Goal: Transaction & Acquisition: Book appointment/travel/reservation

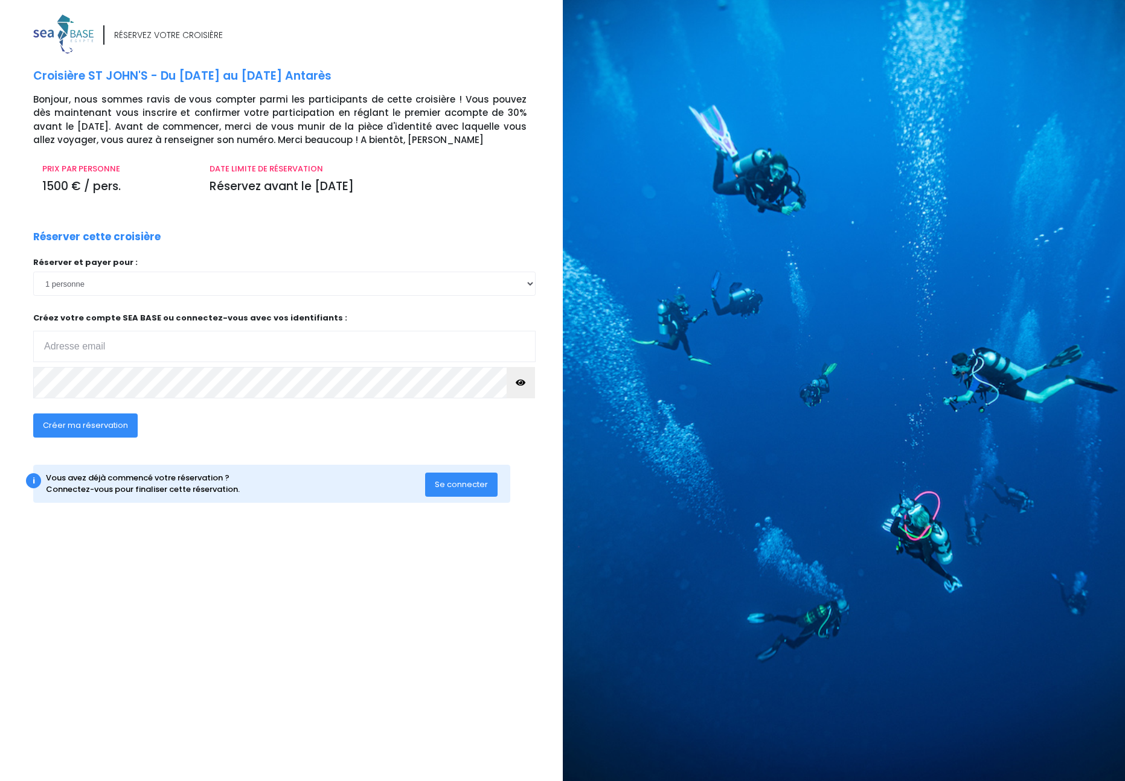
type input "[EMAIL_ADDRESS][DOMAIN_NAME]"
click at [103, 428] on span "Créer ma réservation" at bounding box center [85, 425] width 85 height 11
type input "bouchet.c1023@gmail.com"
click at [110, 422] on span "Créer ma réservation" at bounding box center [85, 425] width 85 height 11
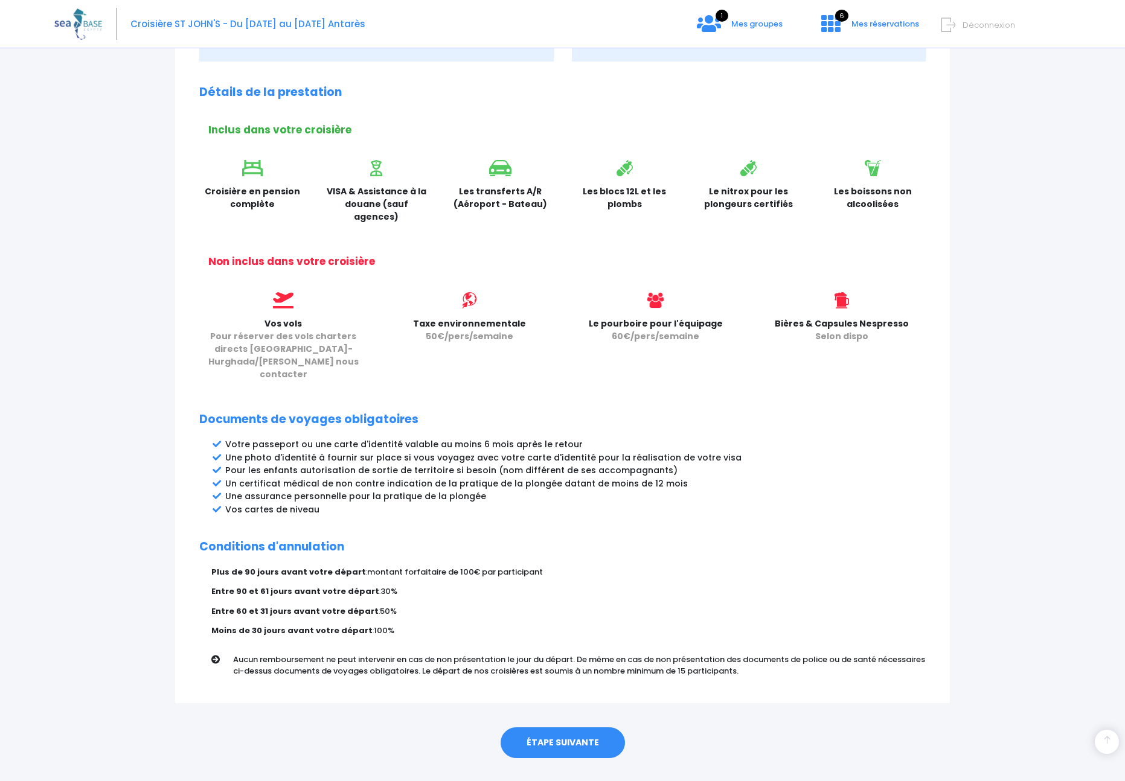
scroll to position [310, 0]
click at [603, 704] on div "ÉTAPE SUIVANTE" at bounding box center [562, 741] width 775 height 74
click at [600, 728] on link "ÉTAPE SUIVANTE" at bounding box center [563, 743] width 124 height 31
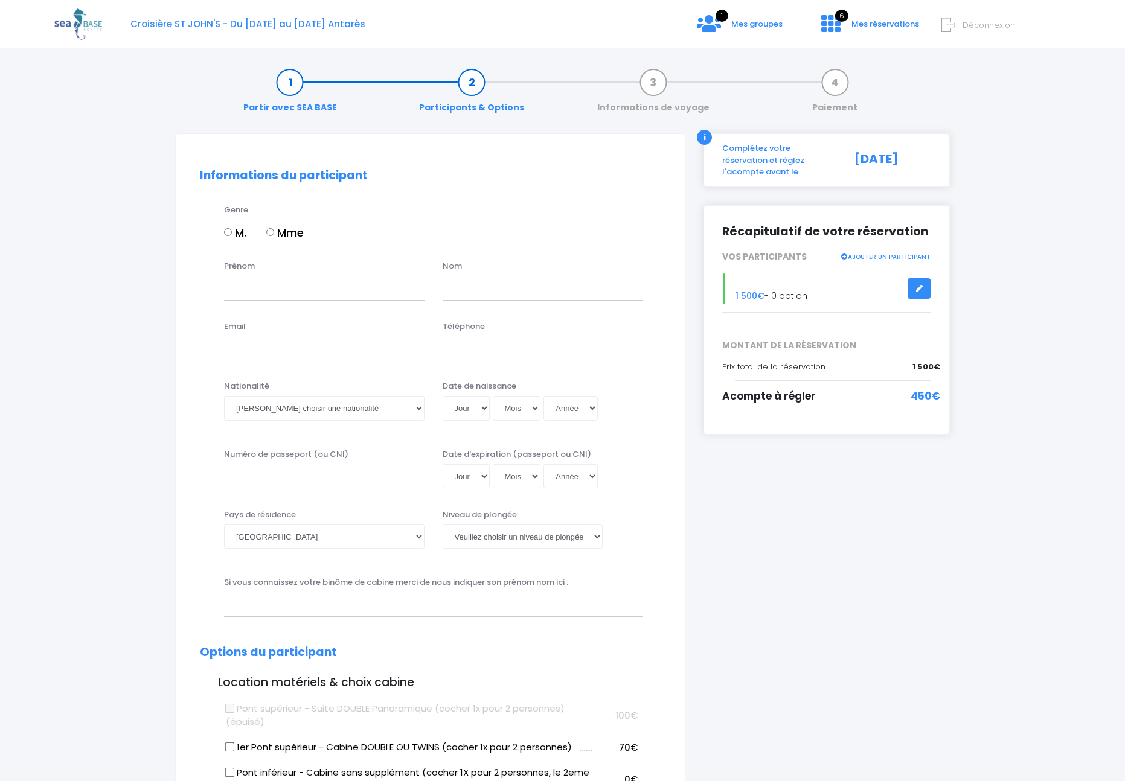
click at [229, 229] on input "M." at bounding box center [228, 232] width 8 height 8
radio input "true"
click at [238, 294] on input "Prénom" at bounding box center [324, 288] width 200 height 24
type input "Christophe"
type input "Bouchet"
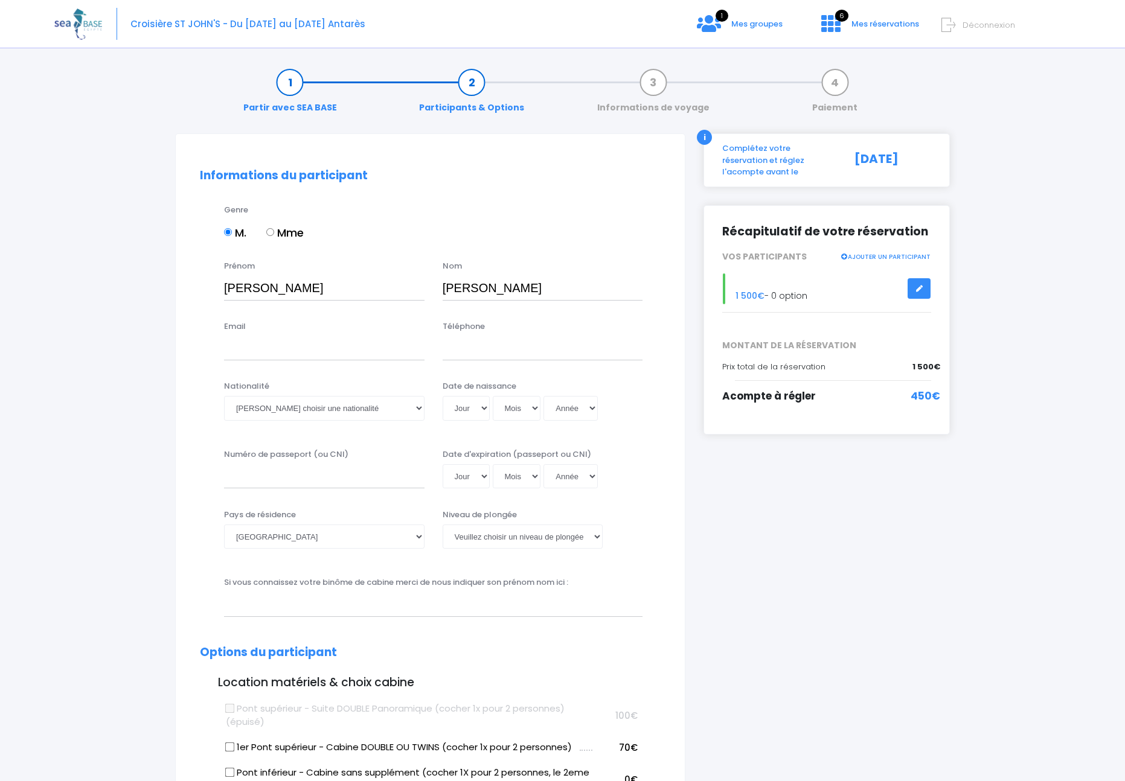
type input "bouchet.c1023@gmail.com"
type input "0793148617"
select select "Suisse"
click at [312, 409] on select "Veuillez choisir une nationalité Afghane Albanaise Algerienne Allemande America…" at bounding box center [324, 408] width 200 height 24
select select "Française"
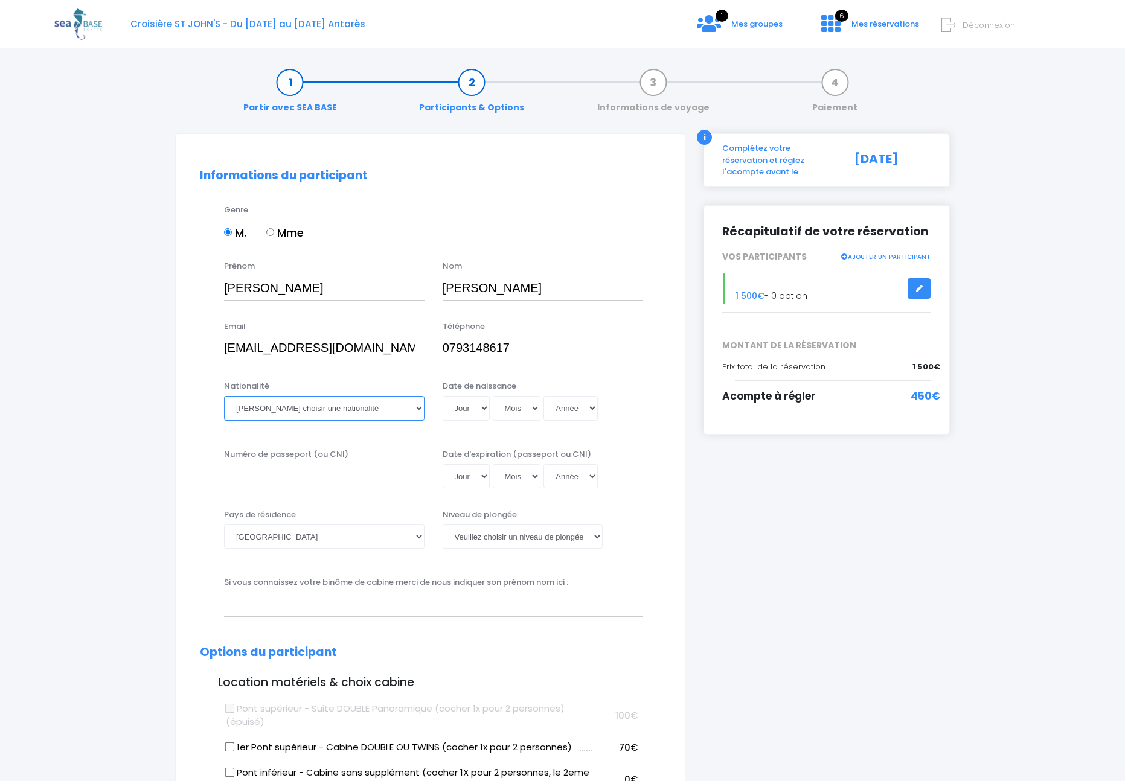
click at [224, 396] on select "Veuillez choisir une nationalité Afghane Albanaise Algerienne Allemande America…" at bounding box center [324, 408] width 200 height 24
click at [483, 406] on select "Jour 01 02 03 04 05 06 07 08 09 10 11 12 13 14 15 16 17 18 19 20 21 22 23 24 25…" at bounding box center [466, 408] width 47 height 24
select select "08"
click at [443, 396] on select "Jour 01 02 03 04 05 06 07 08 09 10 11 12 13 14 15 16 17 18 19 20 21 22 23 24 25…" at bounding box center [466, 408] width 47 height 24
click at [536, 415] on select "Mois 01 02 03 04 05 06 07 08 09 10 11 12" at bounding box center [517, 408] width 48 height 24
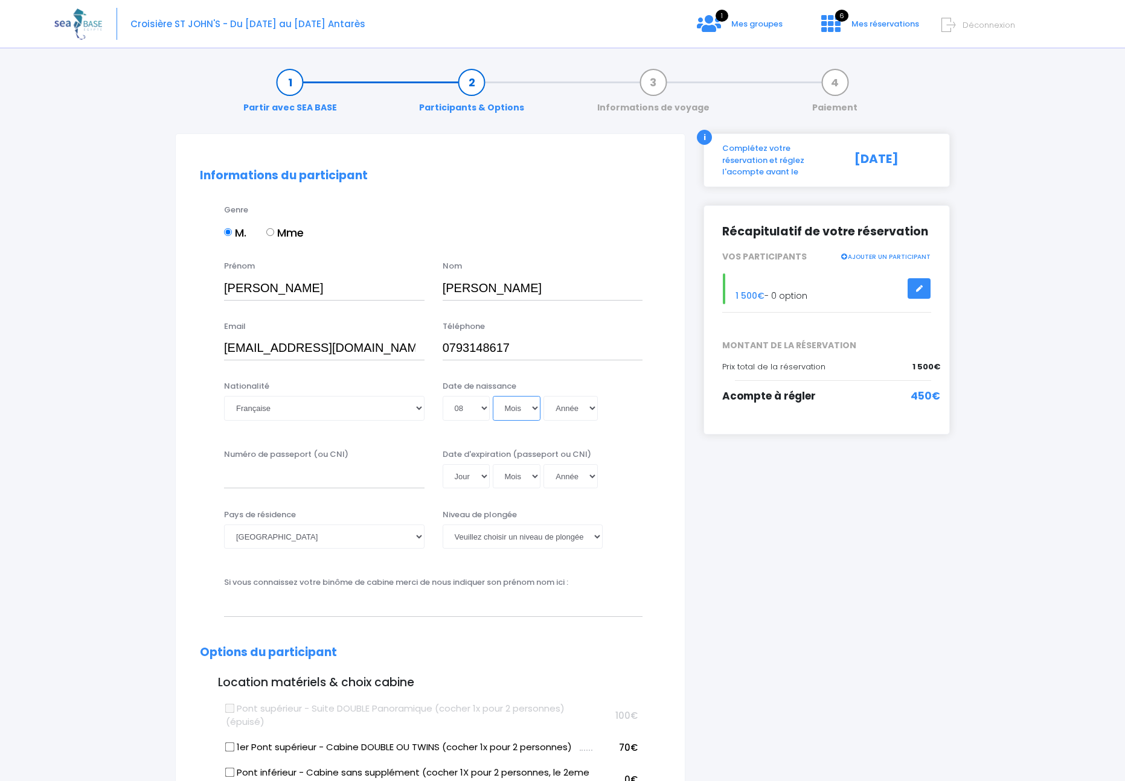
select select "03"
click at [493, 396] on select "Mois 01 02 03 04 05 06 07 08 09 10 11 12" at bounding box center [517, 408] width 48 height 24
click at [571, 412] on select "Année 2045 2044 2043 2042 2041 2040 2039 2038 2037 2036 2035 2034 2033 2032 203…" at bounding box center [571, 408] width 54 height 24
select select "1975"
click at [544, 396] on select "Année 2045 2044 2043 2042 2041 2040 2039 2038 2037 2036 2035 2034 2033 2032 203…" at bounding box center [571, 408] width 54 height 24
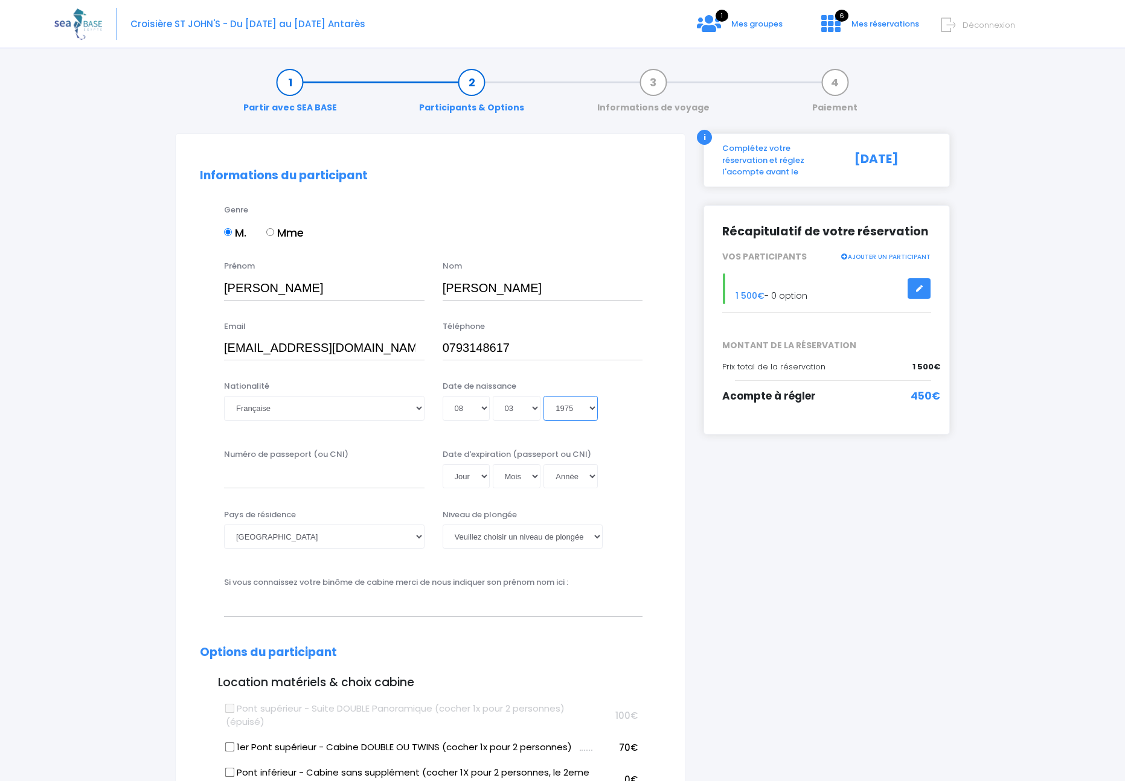
type input "1975-03-08"
click at [346, 478] on input "Numéro de passeport (ou CNI)" at bounding box center [324, 476] width 200 height 24
type input "16CE49284"
click at [470, 477] on select "Jour 01 02 03 04 05 06 07 08 09 10 11 12 13 14 15 16 17 18 19 20 21 22 23 24 25…" at bounding box center [466, 476] width 47 height 24
select select "16"
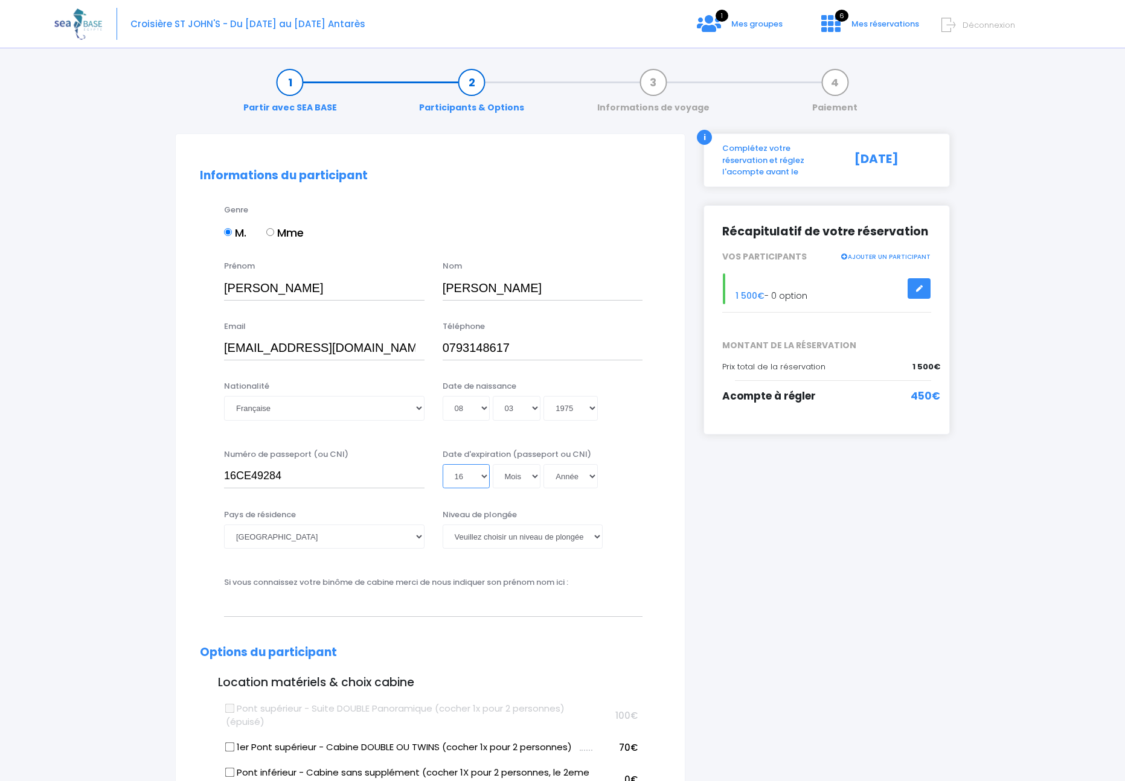
click at [443, 464] on select "Jour 01 02 03 04 05 06 07 08 09 10 11 12 13 14 15 16 17 18 19 20 21 22 23 24 25…" at bounding box center [466, 476] width 47 height 24
click at [527, 475] on select "Mois 01 02 03 04 05 06 07 08 09 10 11 12" at bounding box center [517, 476] width 48 height 24
select select "11"
click at [493, 464] on select "Mois 01 02 03 04 05 06 07 08 09 10 11 12" at bounding box center [517, 476] width 48 height 24
click at [592, 476] on select "Année 2045 2044 2043 2042 2041 2040 2039 2038 2037 2036 2035 2034 2033 2032 203…" at bounding box center [571, 476] width 54 height 24
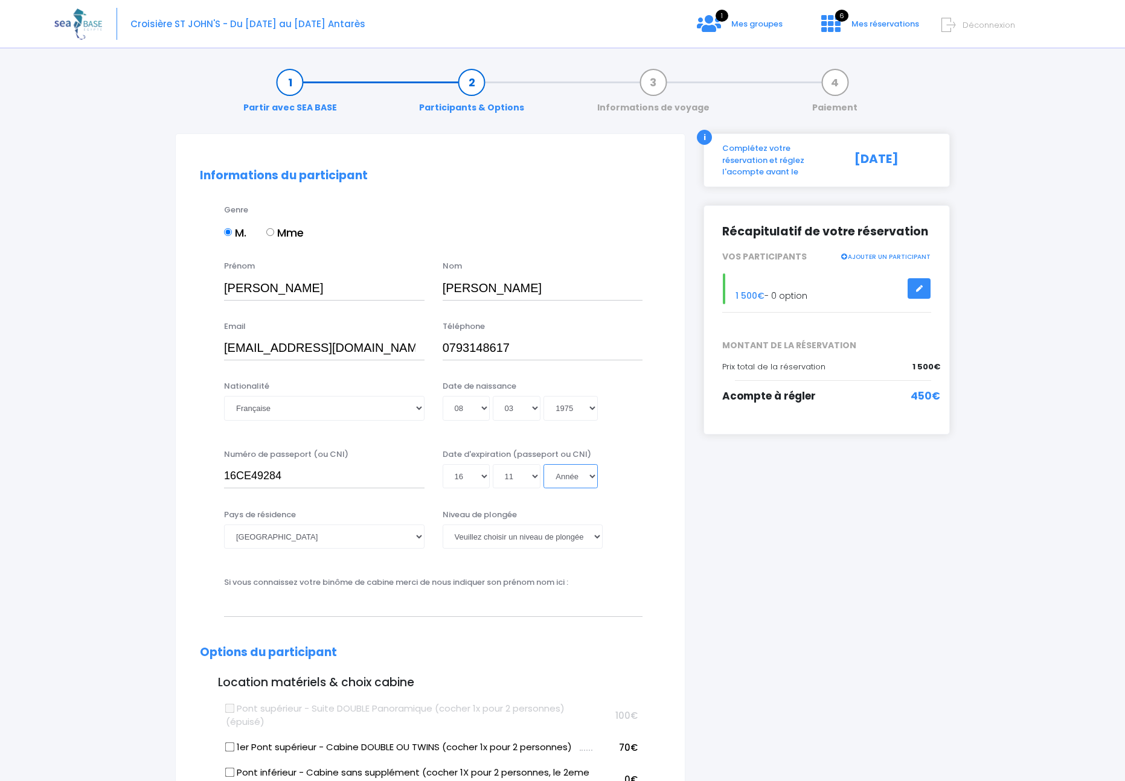
select select "2026"
click at [544, 464] on select "Année 2045 2044 2043 2042 2041 2040 2039 2038 2037 2036 2035 2034 2033 2032 203…" at bounding box center [571, 476] width 54 height 24
type input "2026-11-16"
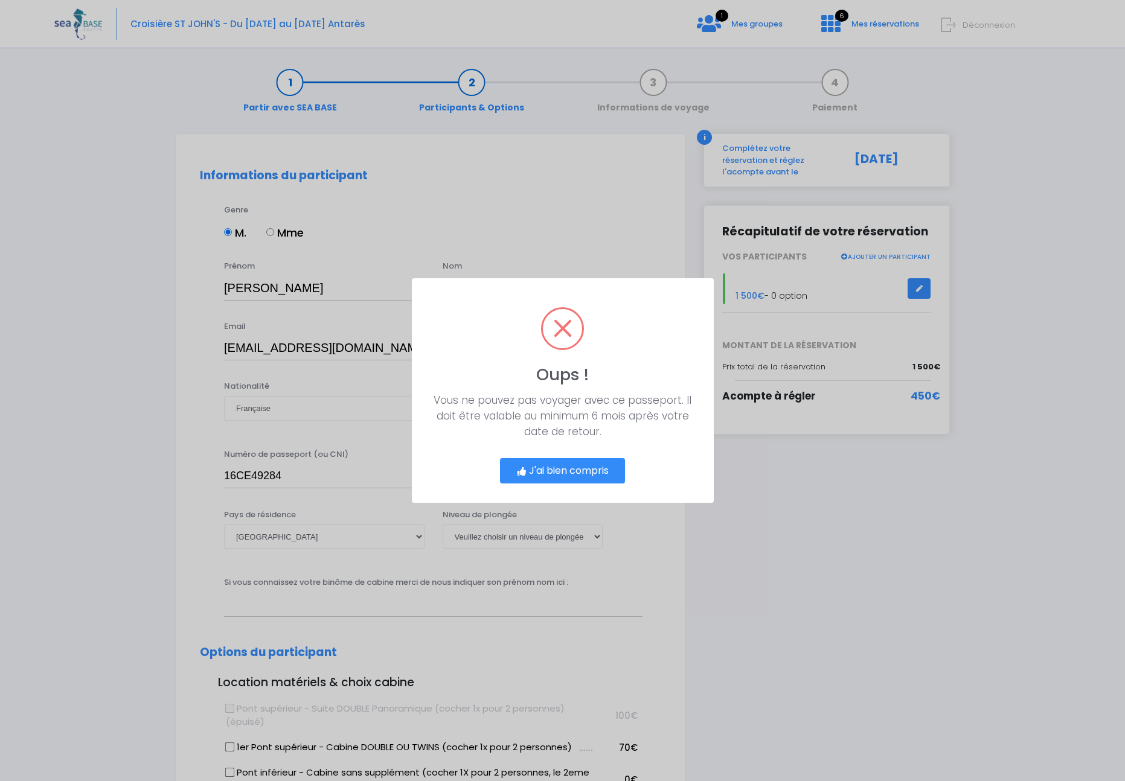
click at [559, 470] on button "J'ai bien compris" at bounding box center [563, 470] width 126 height 25
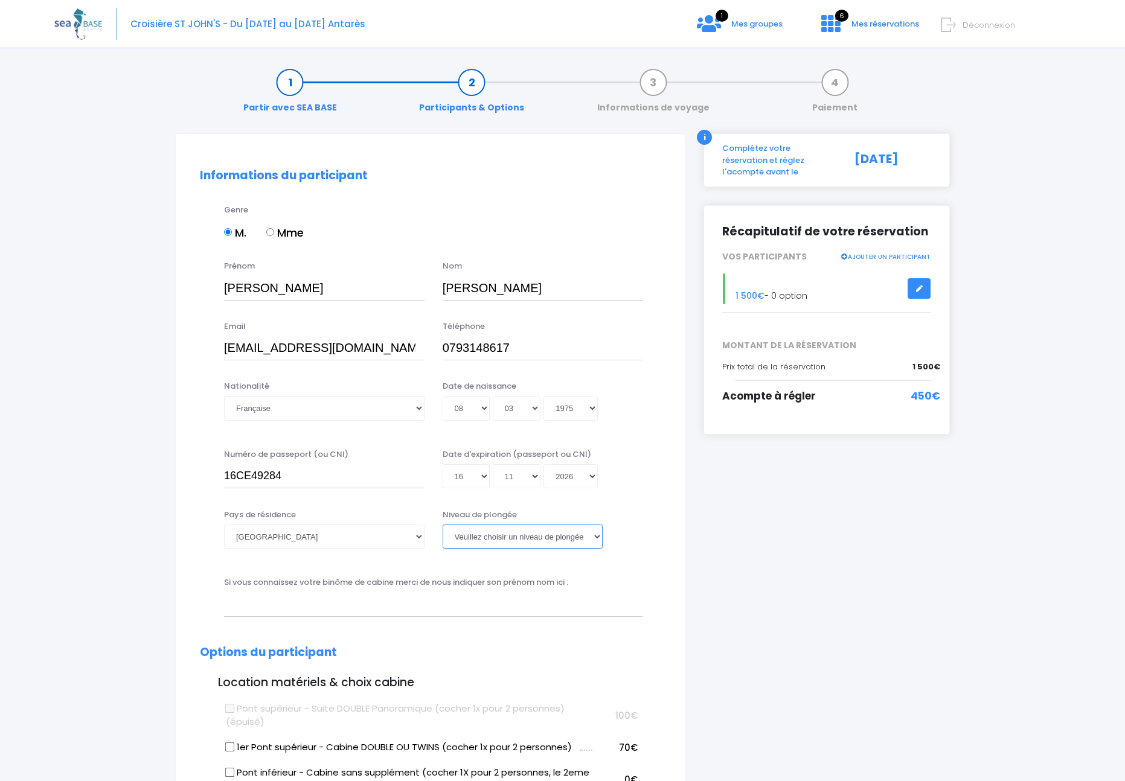
click at [569, 527] on select "Veuillez choisir un niveau de plongée Non plongeur Junior OW diver Adventure OW…" at bounding box center [523, 537] width 160 height 24
select select "N4"
click at [443, 525] on select "Veuillez choisir un niveau de plongée Non plongeur Junior OW diver Adventure OW…" at bounding box center [523, 537] width 160 height 24
click at [332, 608] on input "text" at bounding box center [433, 604] width 419 height 24
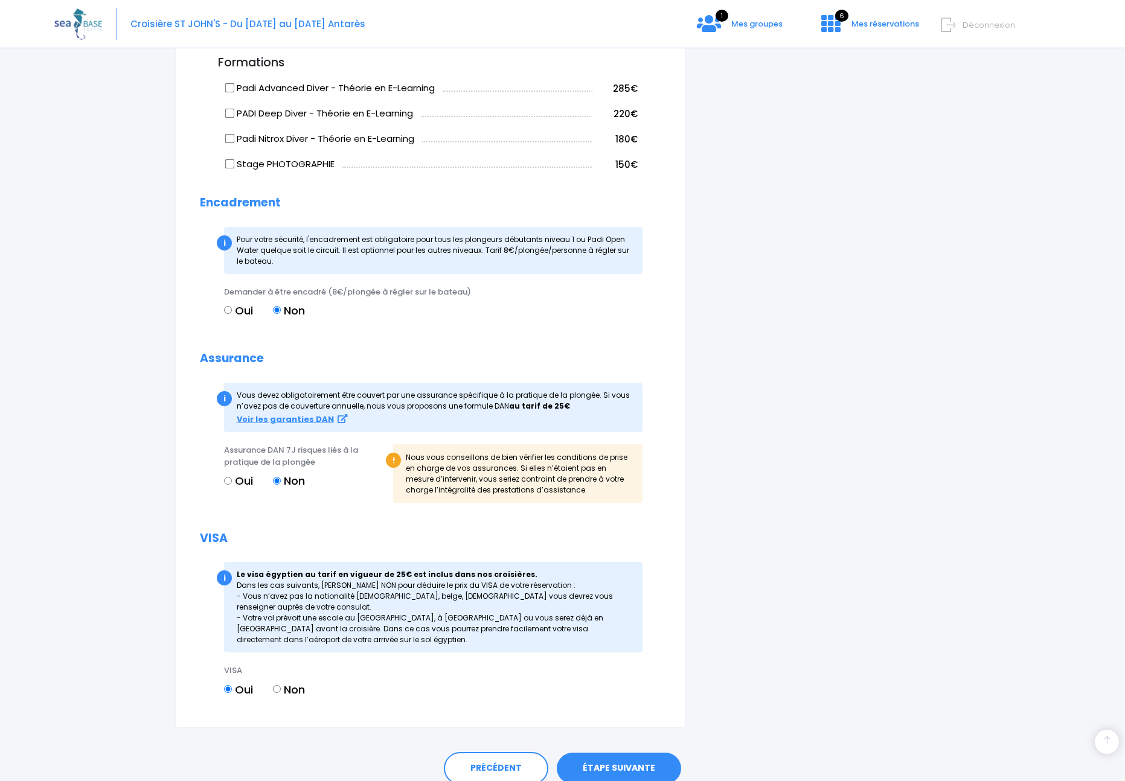
scroll to position [1068, 0]
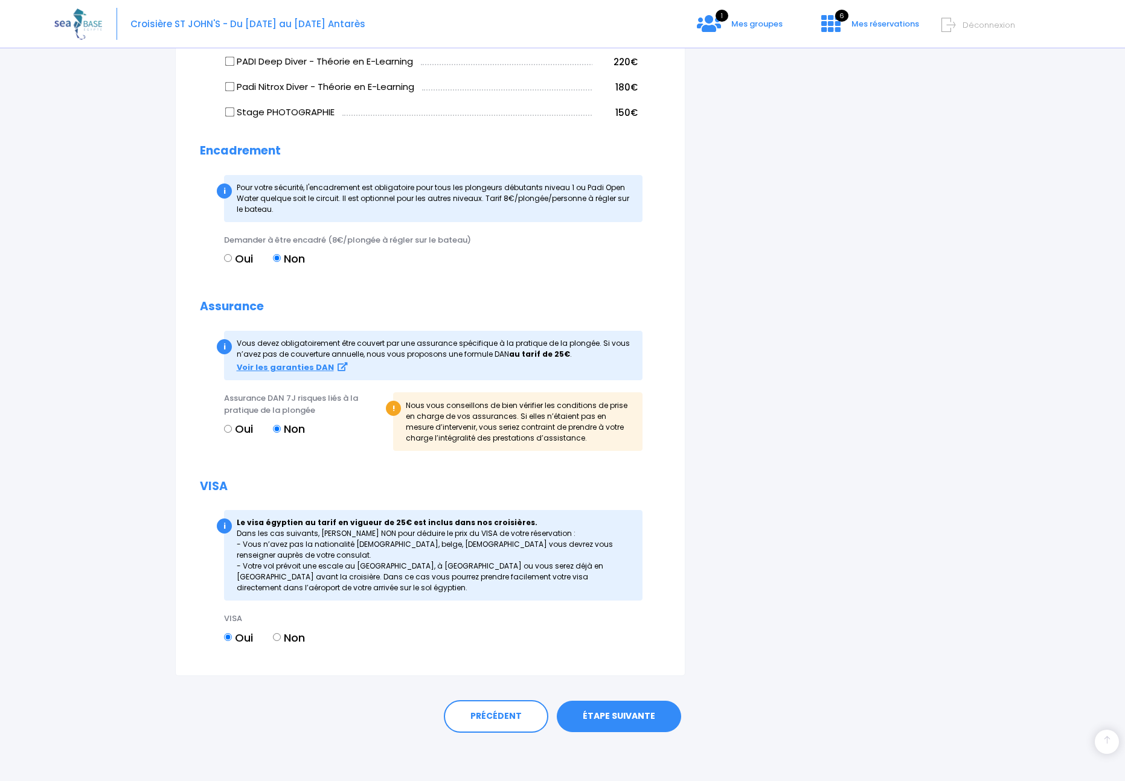
type input "Jonathan"
click at [277, 637] on input "Non" at bounding box center [277, 638] width 8 height 8
radio input "true"
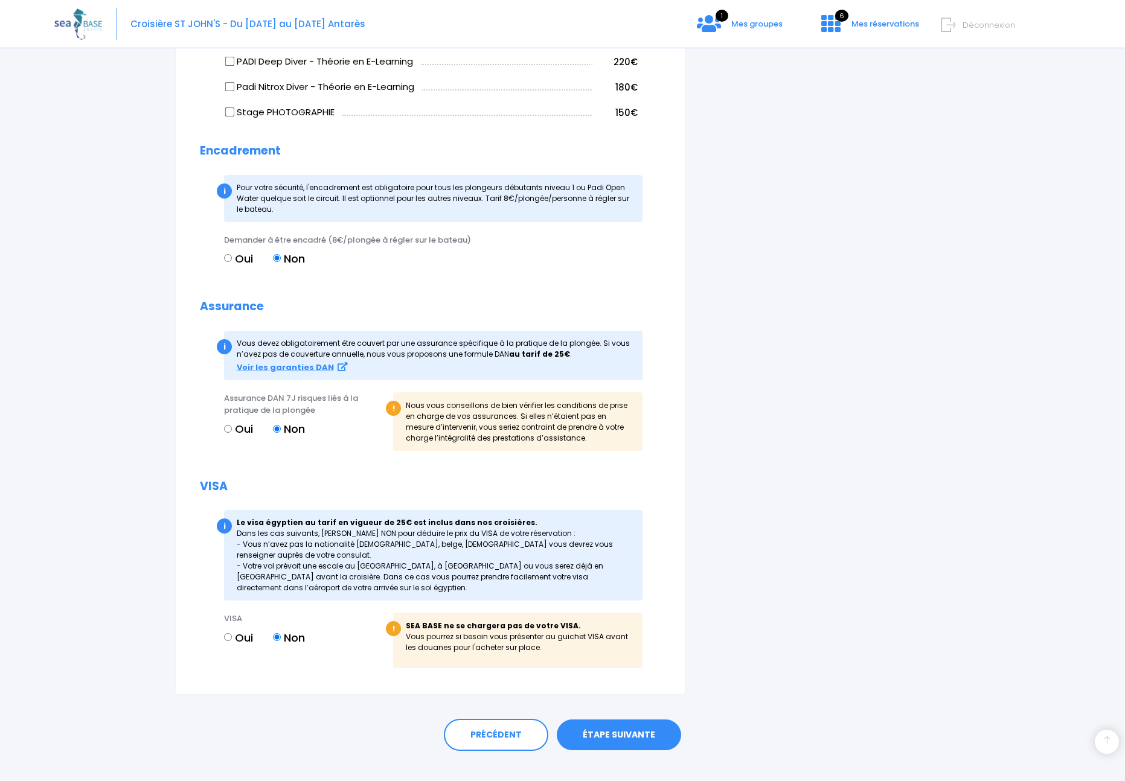
scroll to position [1086, 0]
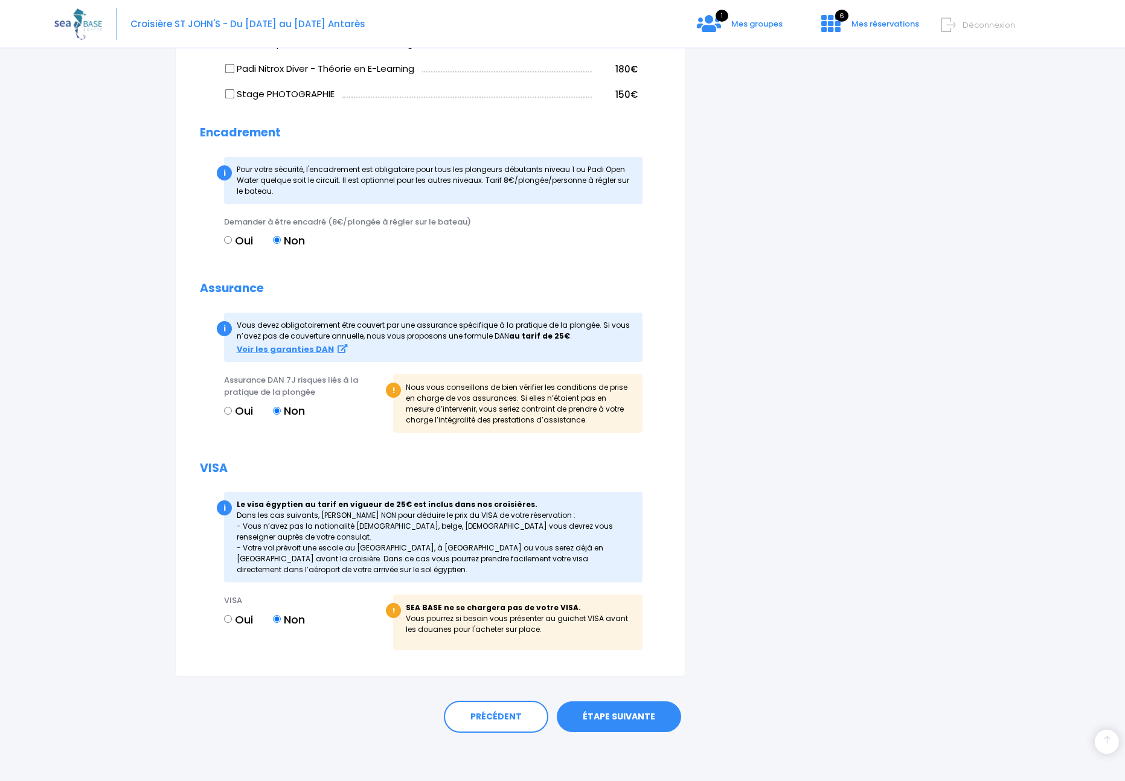
click at [605, 716] on link "ÉTAPE SUIVANTE" at bounding box center [619, 717] width 124 height 31
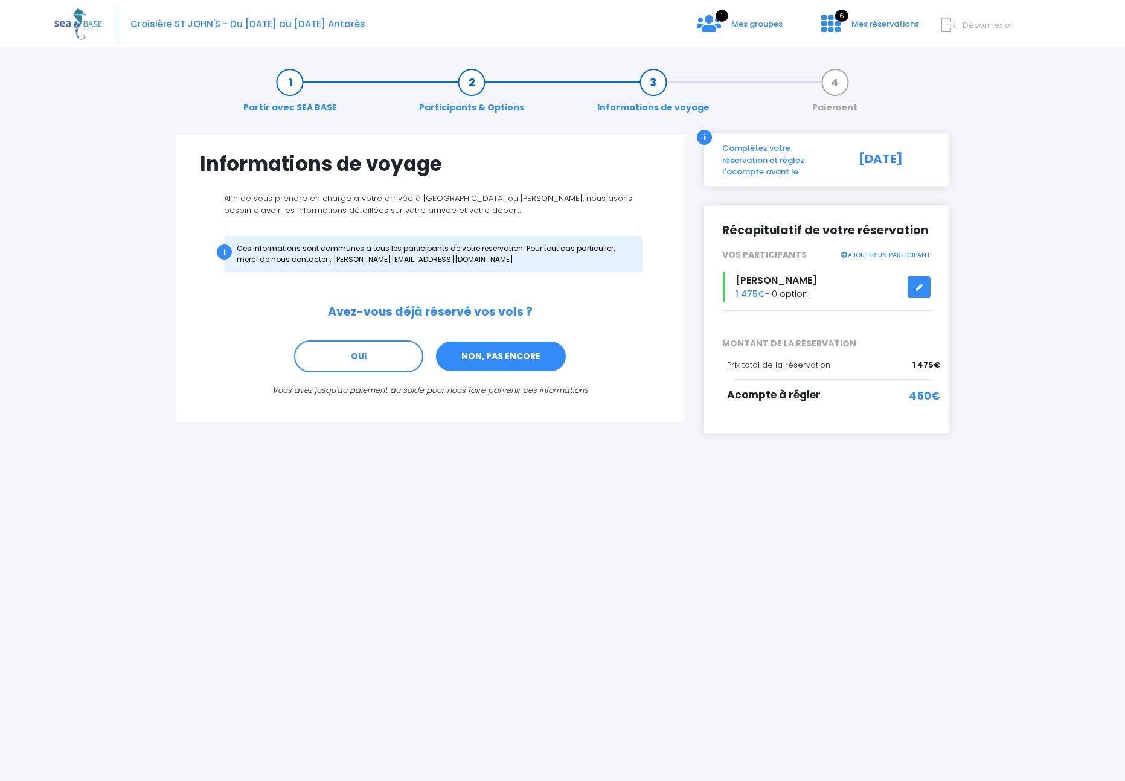
click at [477, 359] on link "NON, PAS ENCORE" at bounding box center [501, 357] width 132 height 33
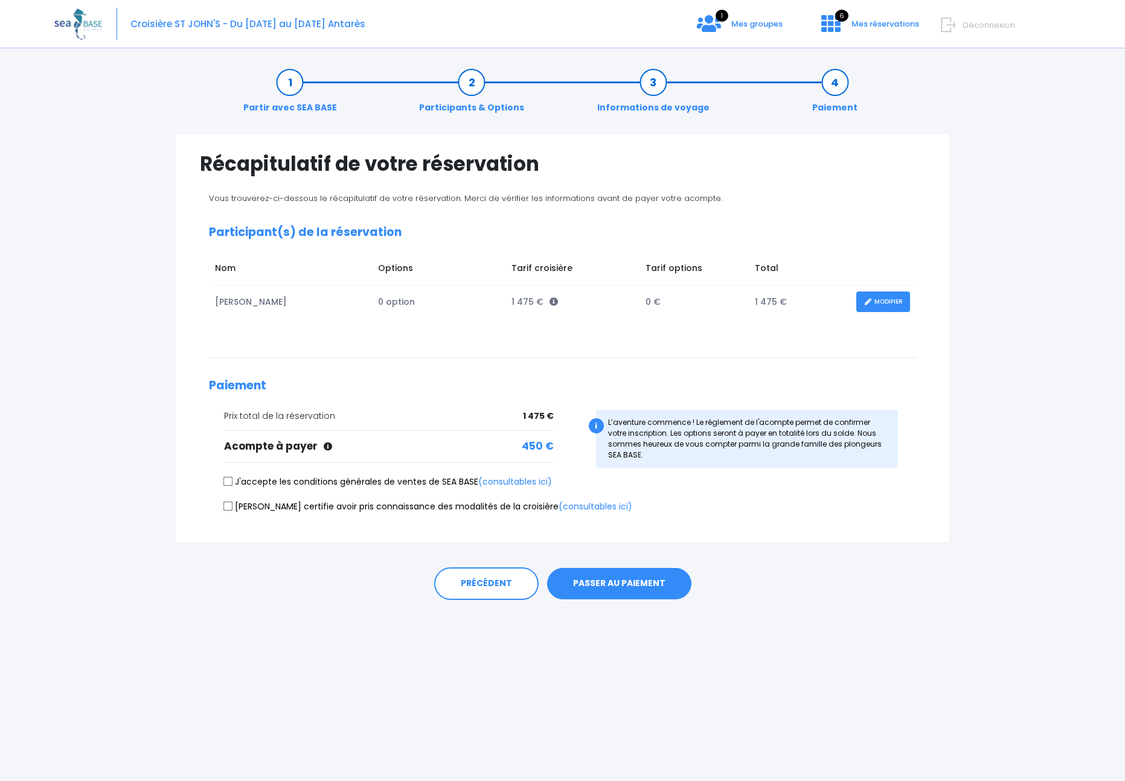
click at [226, 480] on input "J'accepte les conditions générales de ventes de SEA BASE (consultables ici)" at bounding box center [228, 482] width 10 height 10
checkbox input "true"
click at [225, 508] on input "Je certifie avoir pris connaissance des modalités de la croisière (consultables…" at bounding box center [228, 506] width 10 height 10
checkbox input "true"
click at [626, 583] on button "PASSER AU PAIEMENT" at bounding box center [619, 583] width 144 height 31
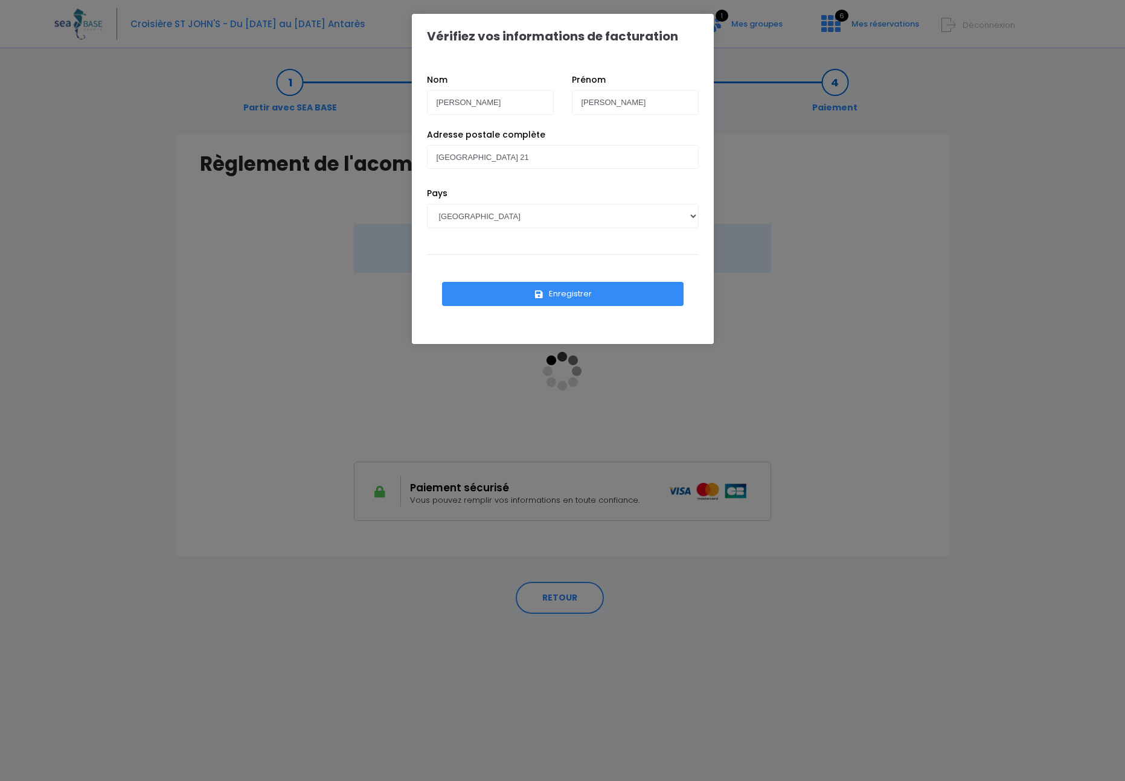
click at [567, 298] on button "Enregistrer" at bounding box center [563, 294] width 242 height 24
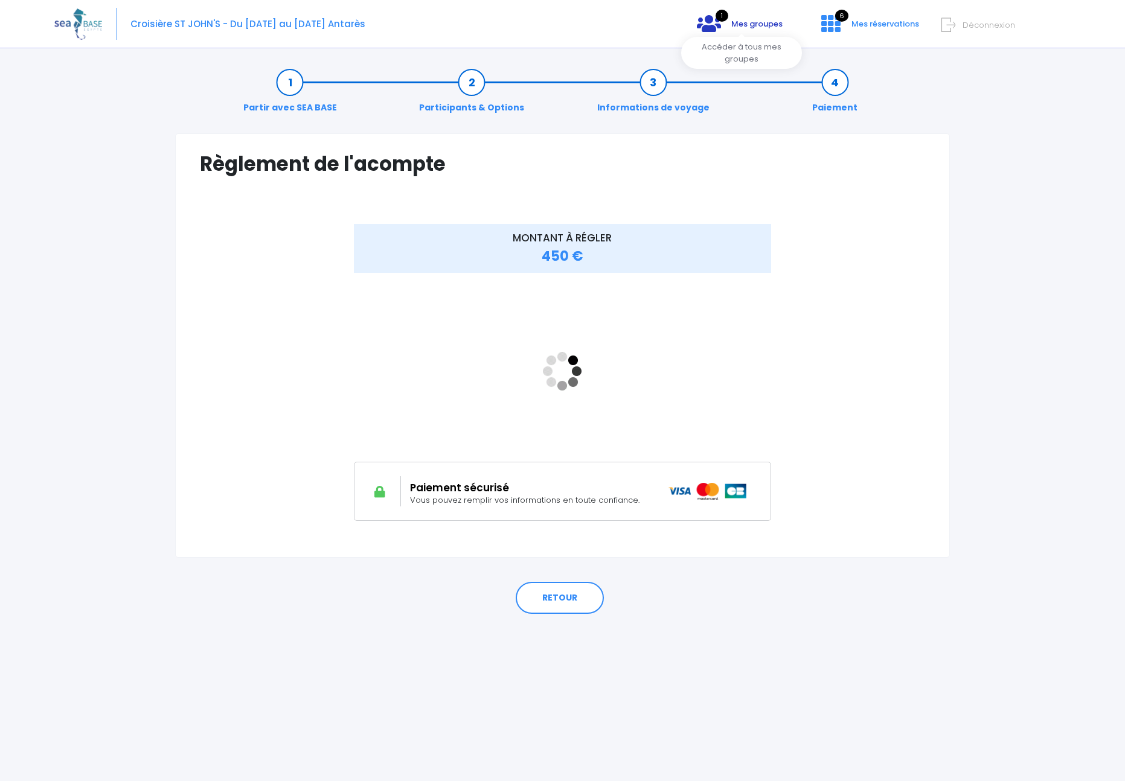
click at [760, 22] on span "Mes groupes" at bounding box center [756, 23] width 51 height 11
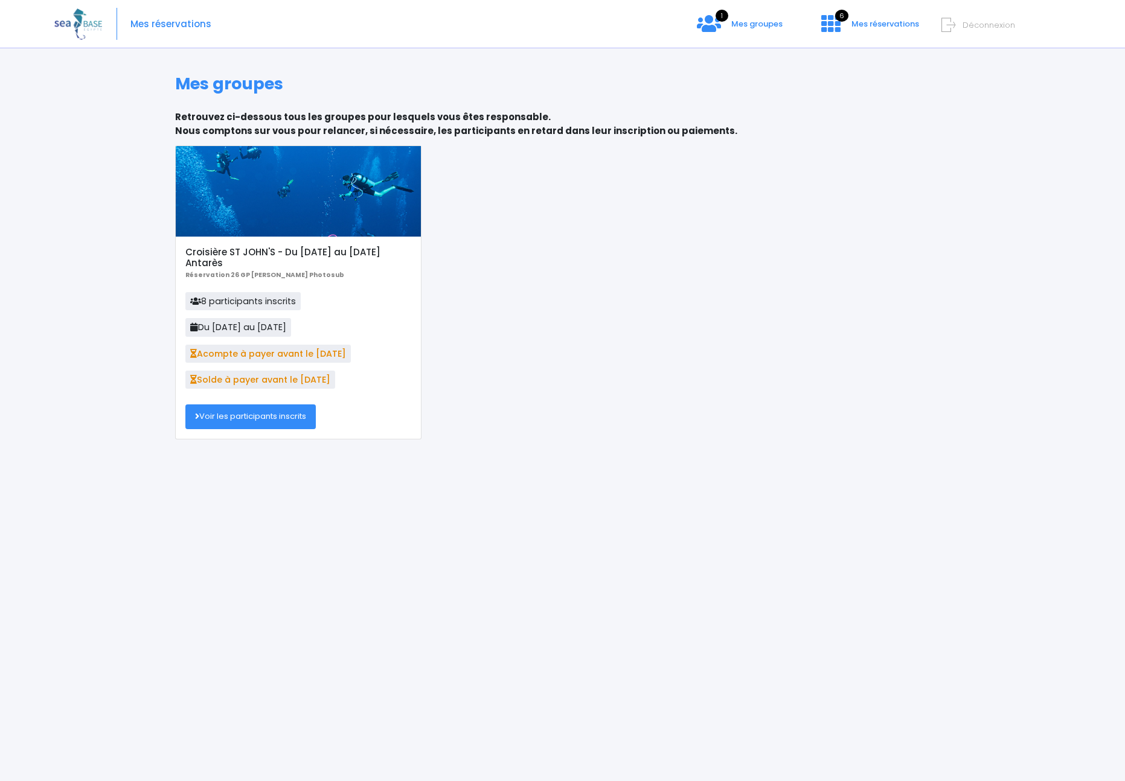
click at [278, 419] on link "Voir les participants inscrits" at bounding box center [250, 417] width 130 height 24
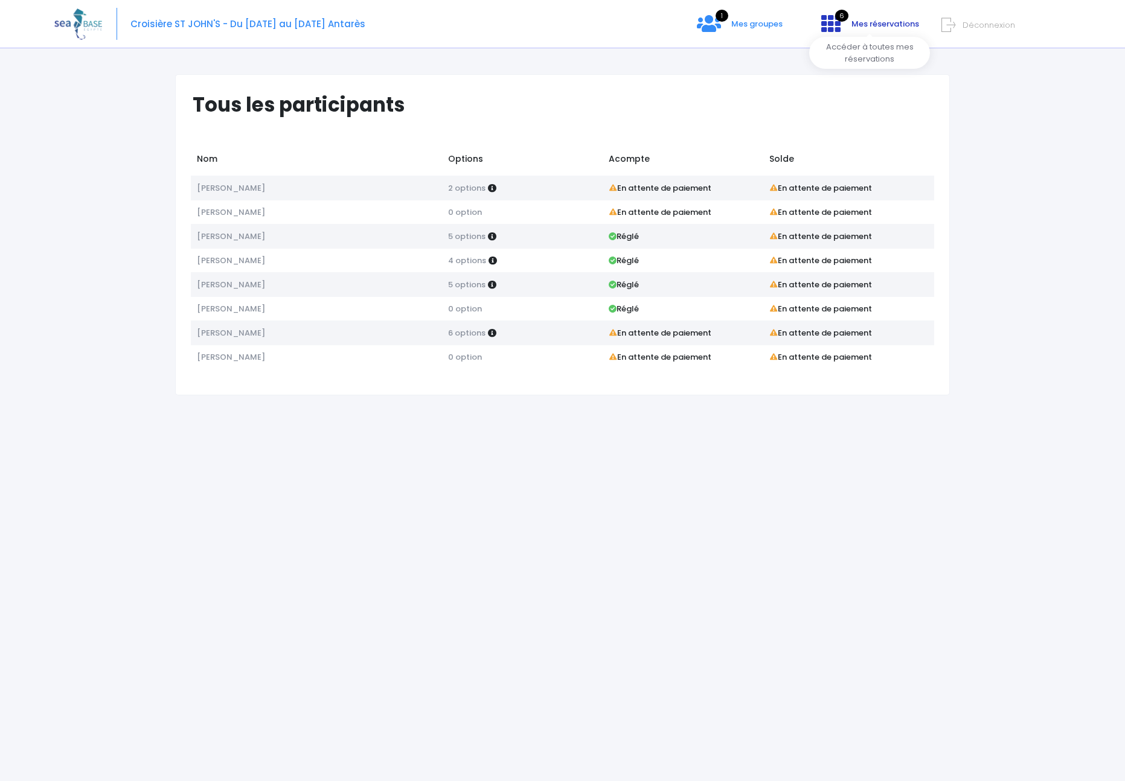
click at [832, 25] on icon at bounding box center [830, 23] width 19 height 19
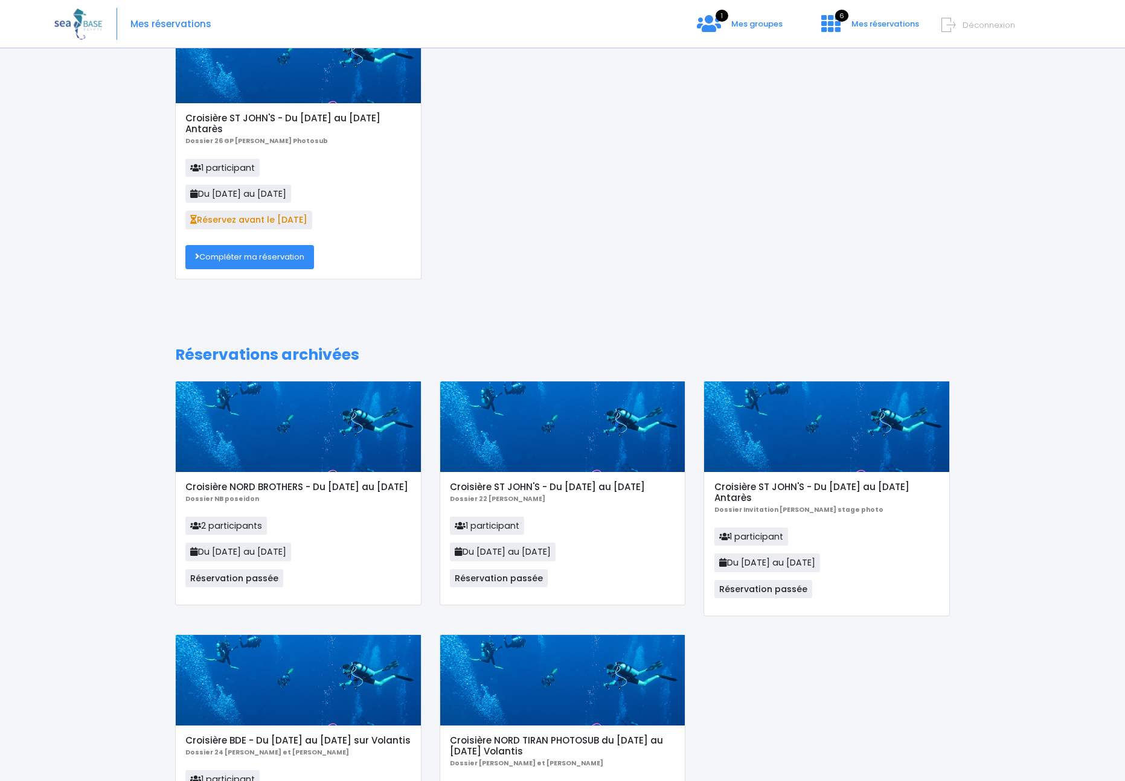
scroll to position [121, 0]
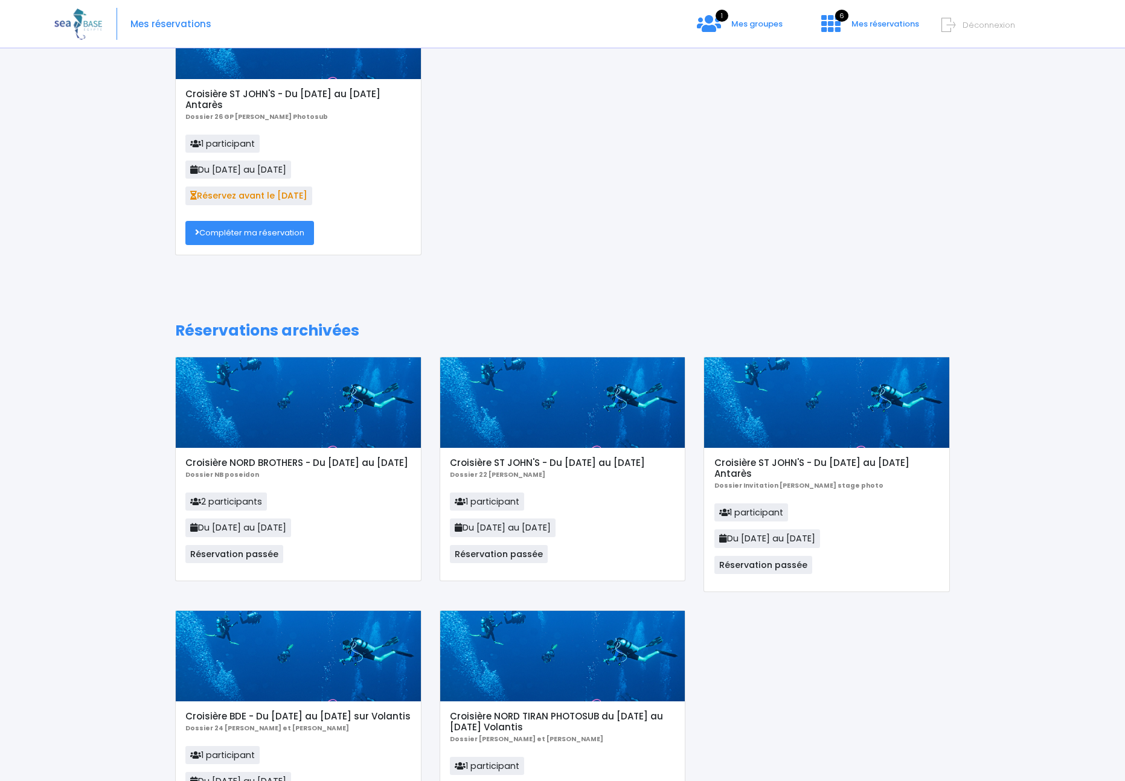
click at [268, 236] on link "Compléter ma réservation" at bounding box center [249, 233] width 129 height 24
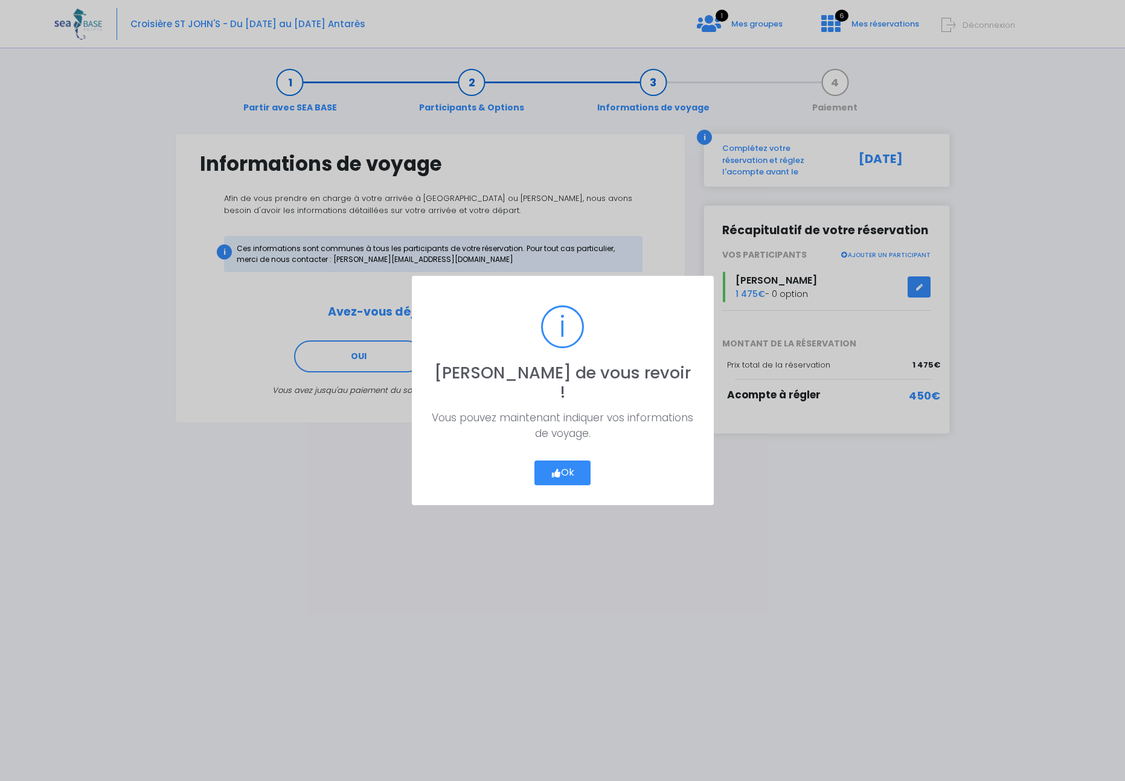
click at [562, 463] on button "Ok" at bounding box center [562, 473] width 57 height 25
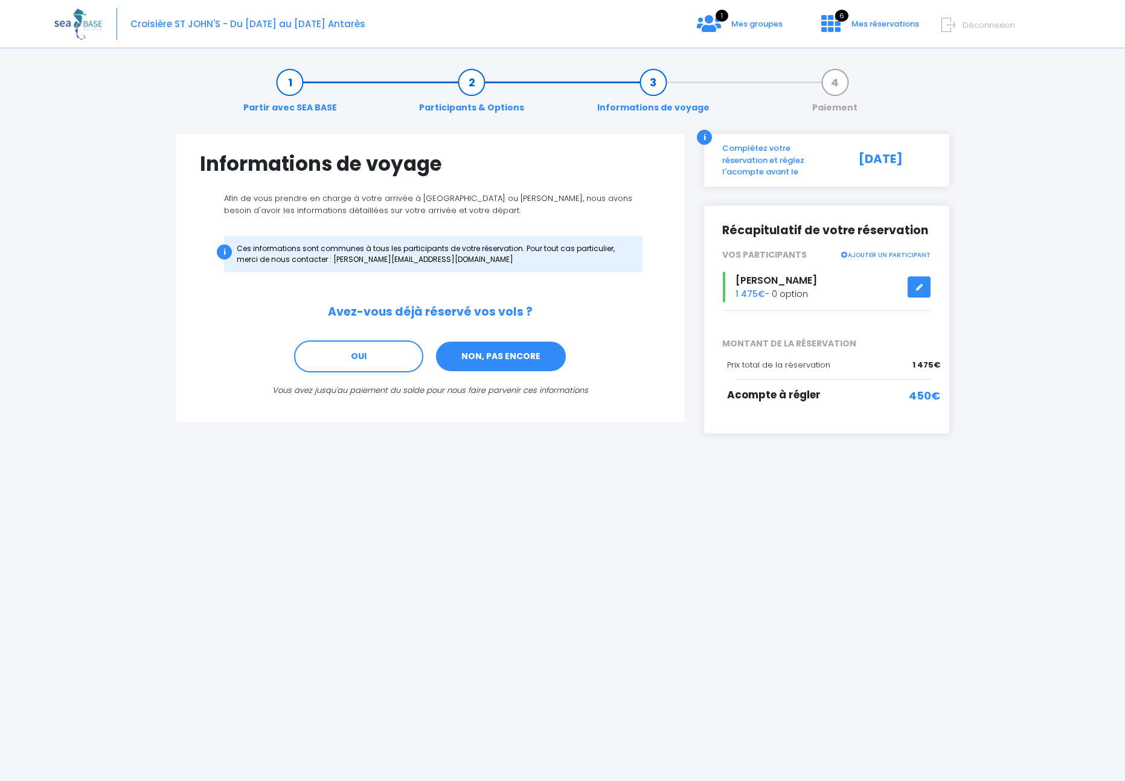
click at [482, 361] on link "NON, PAS ENCORE" at bounding box center [501, 357] width 132 height 33
